Goal: Navigation & Orientation: Go to known website

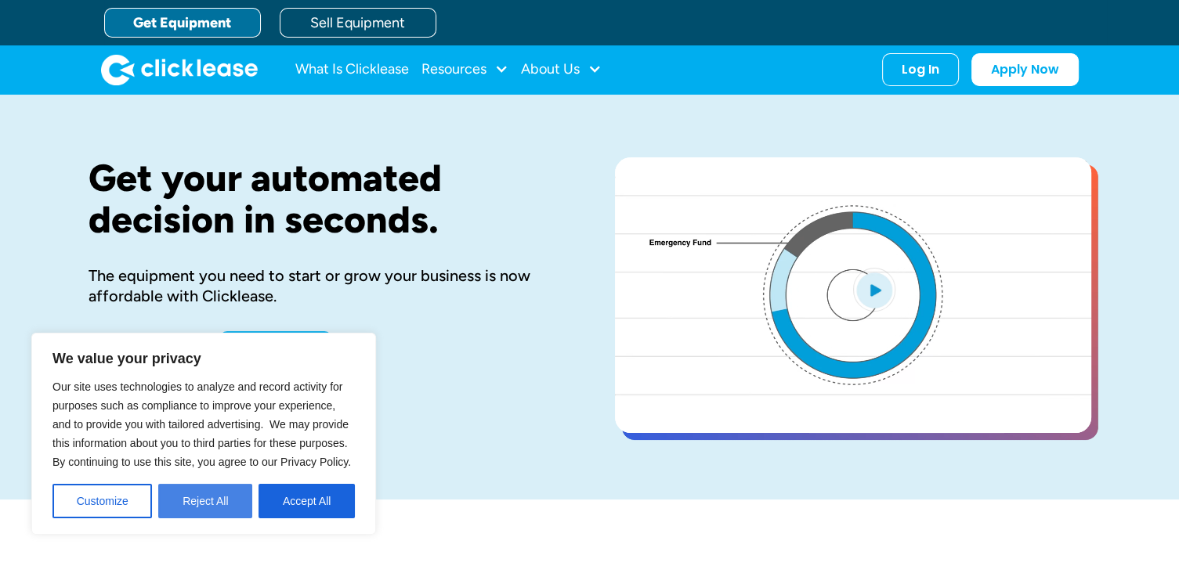
click at [202, 501] on button "Reject All" at bounding box center [205, 501] width 94 height 34
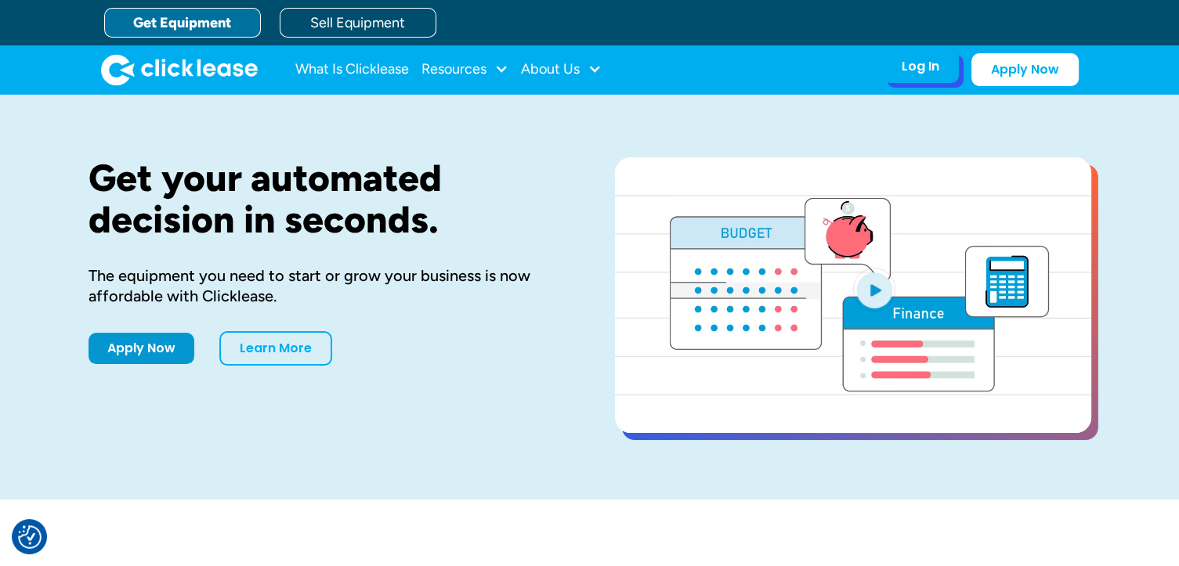
click at [927, 68] on div "Log In" at bounding box center [921, 67] width 38 height 16
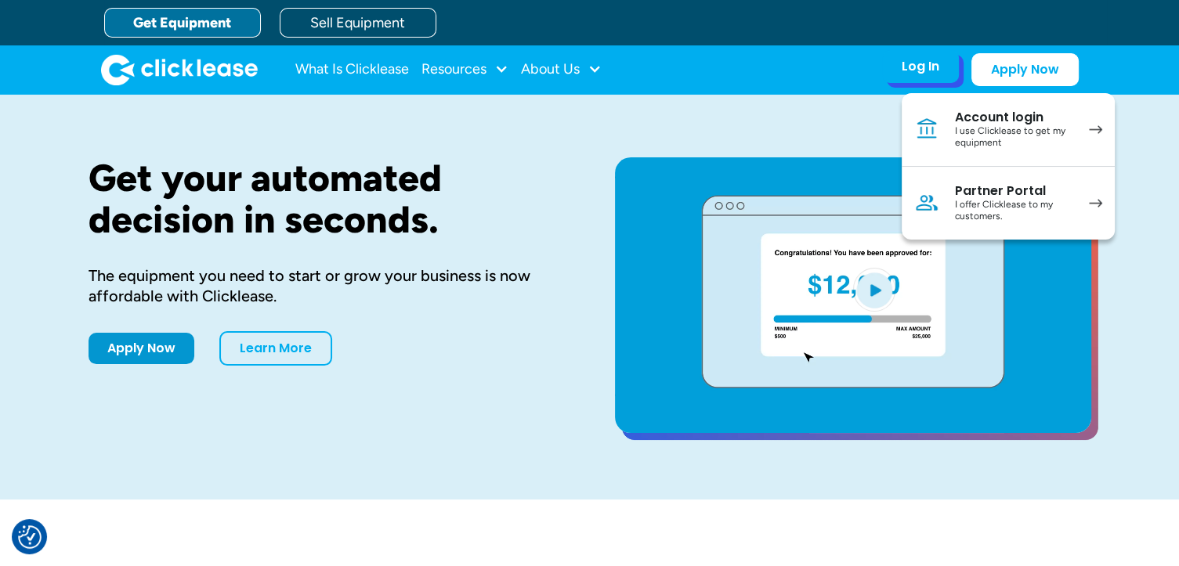
click at [989, 125] on div "I use Clicklease to get my equipment" at bounding box center [1014, 137] width 118 height 24
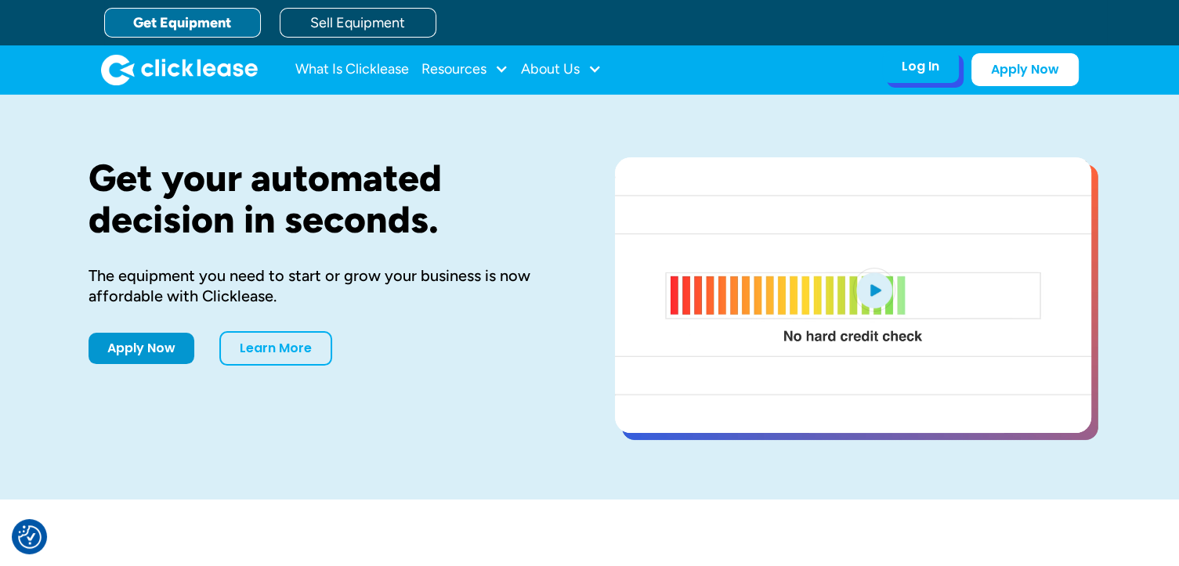
click at [906, 70] on div "Log In" at bounding box center [921, 67] width 38 height 16
